Goal: Check status

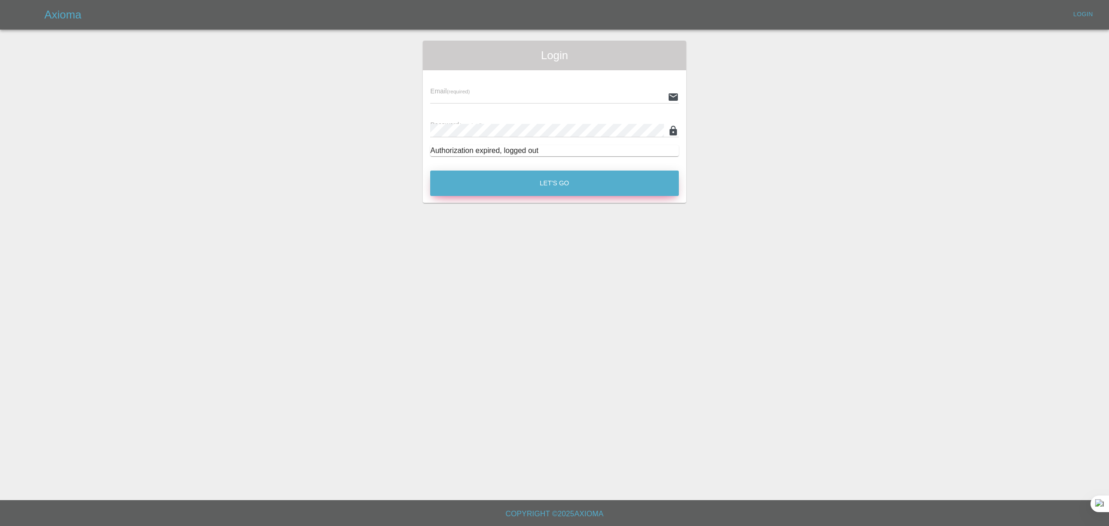
type input "[EMAIL_ADDRESS][DOMAIN_NAME]"
click at [565, 184] on button "Let's Go" at bounding box center [554, 182] width 249 height 25
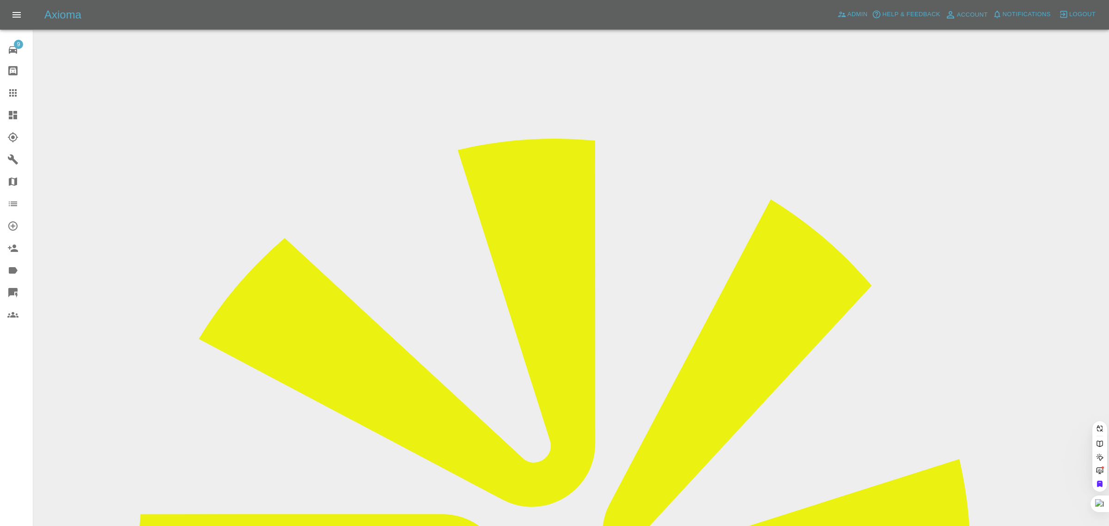
paste input "MR55 MVK"
type input "MR55 MVK"
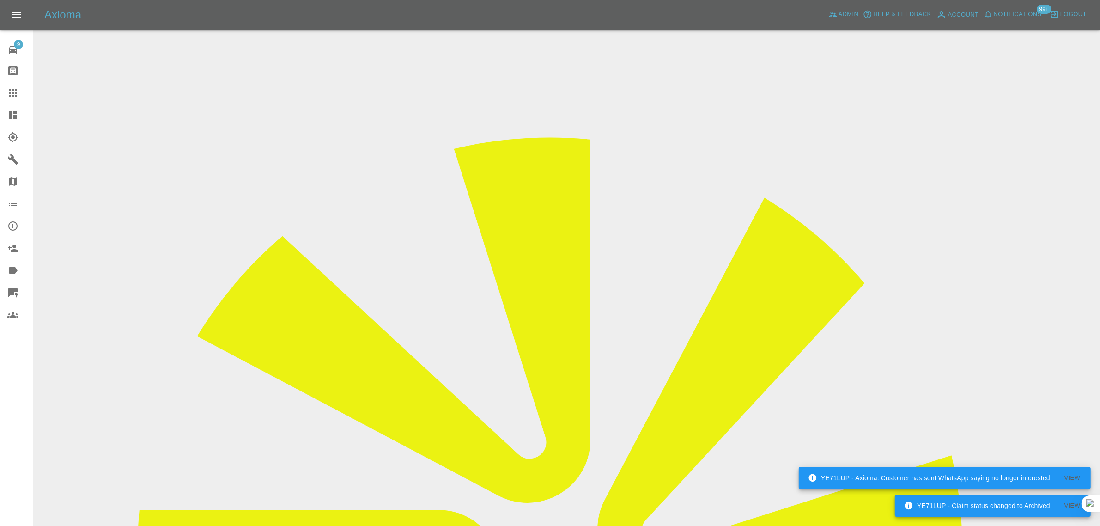
click at [18, 82] on link "Claims" at bounding box center [16, 93] width 33 height 22
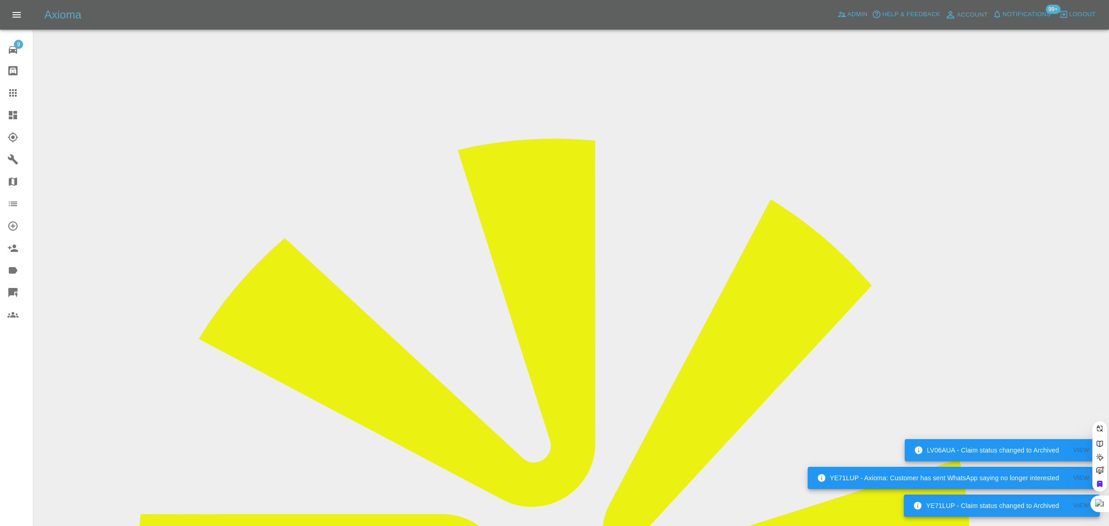
paste input "[EMAIL_ADDRESS][DOMAIN_NAME]"
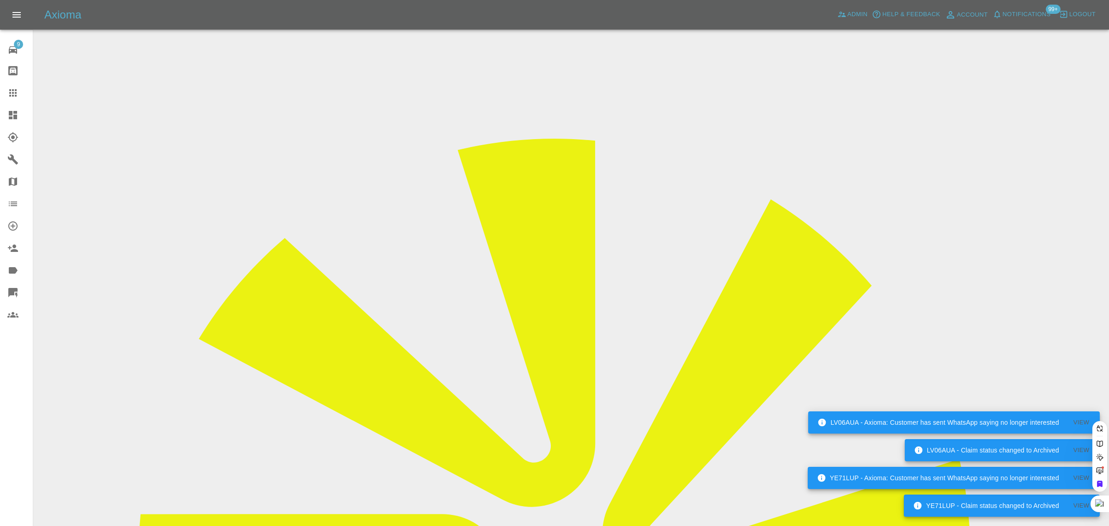
type input "[EMAIL_ADDRESS][DOMAIN_NAME]"
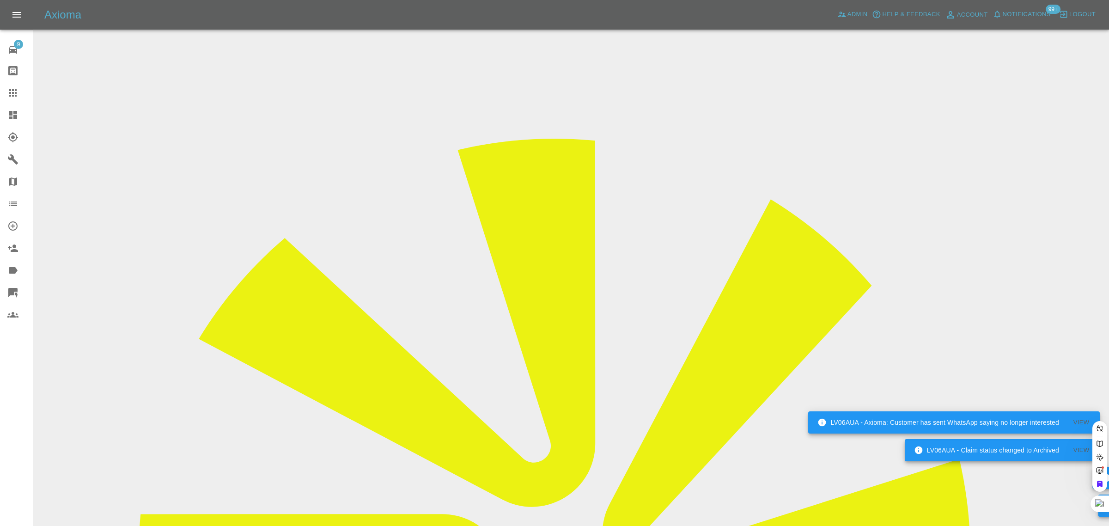
scroll to position [0, 3]
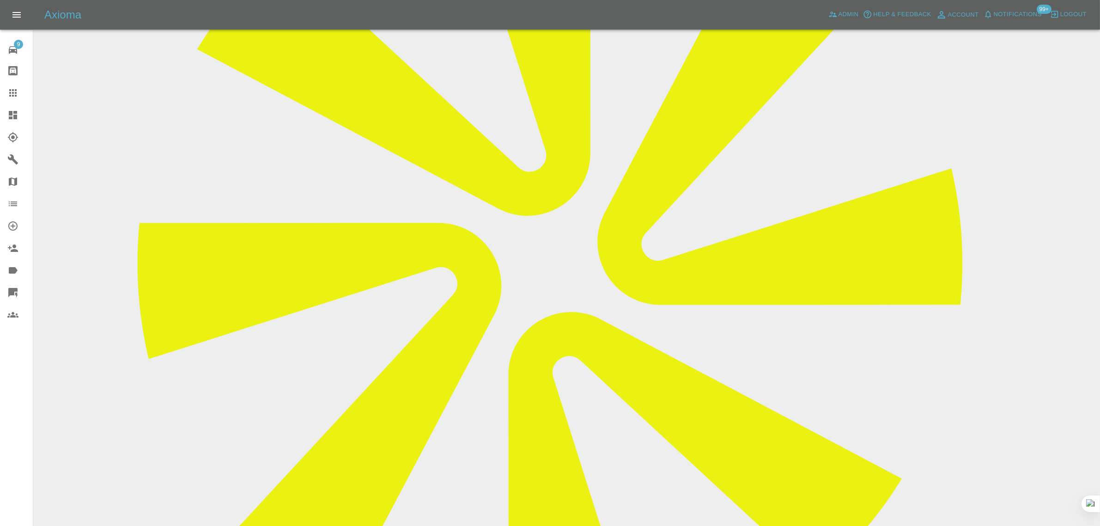
scroll to position [58, 0]
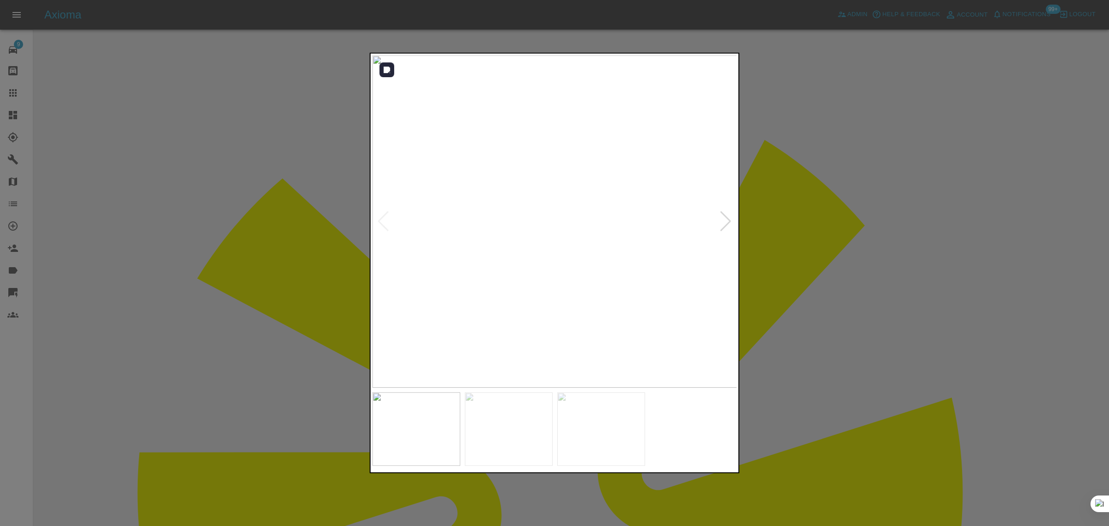
click at [722, 223] on div at bounding box center [725, 221] width 12 height 20
click at [722, 222] on div at bounding box center [725, 221] width 12 height 20
click at [722, 222] on img at bounding box center [554, 221] width 365 height 332
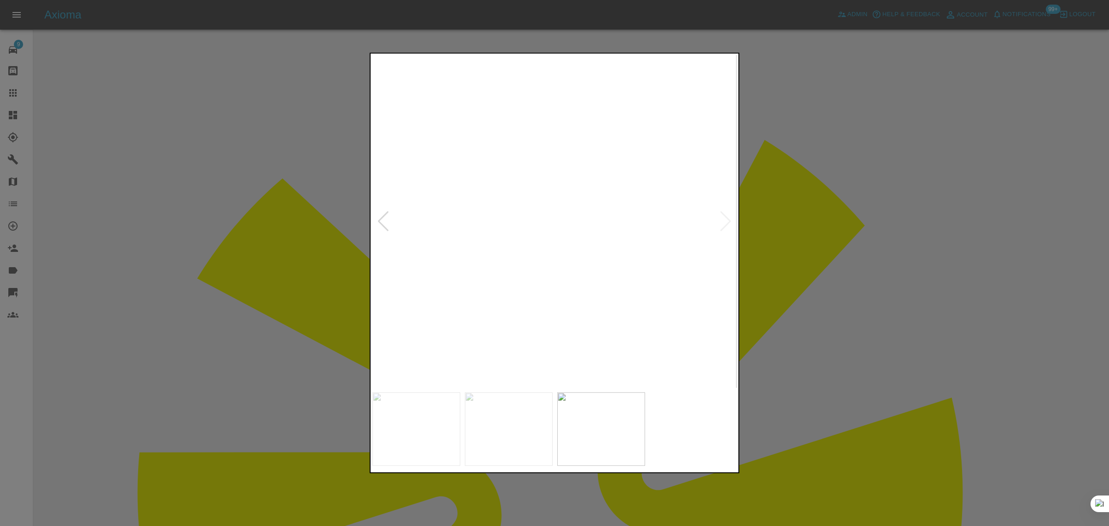
click at [722, 222] on img at bounding box center [189, 218] width 1095 height 996
click at [715, 222] on img at bounding box center [554, 221] width 365 height 332
click at [848, 239] on div at bounding box center [554, 263] width 1109 height 526
